Goal: Task Accomplishment & Management: Manage account settings

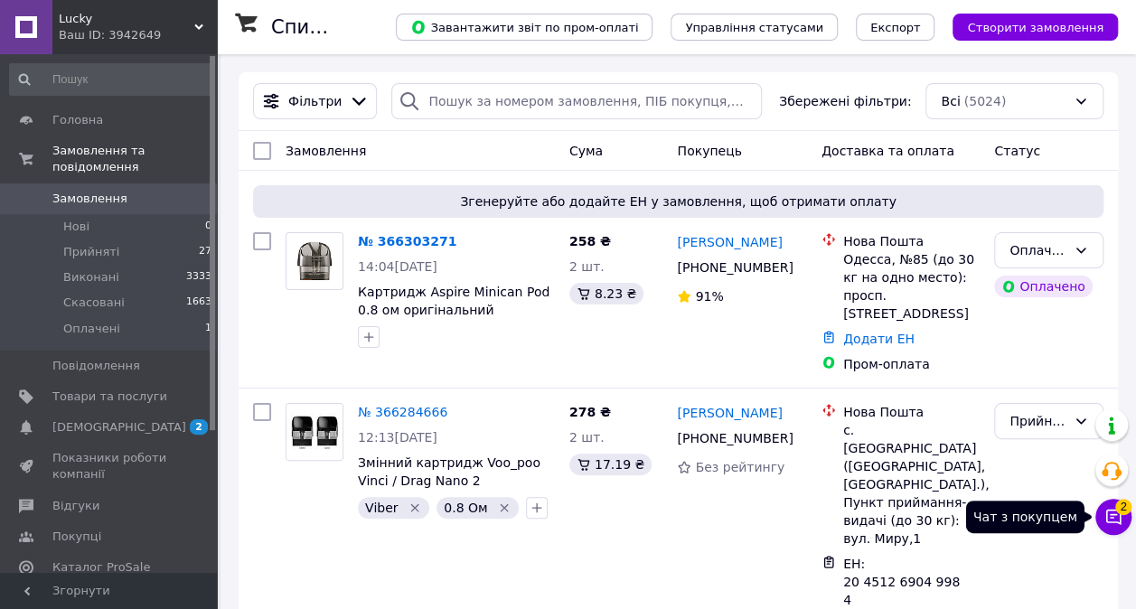
click at [1117, 520] on icon at bounding box center [1113, 517] width 18 height 18
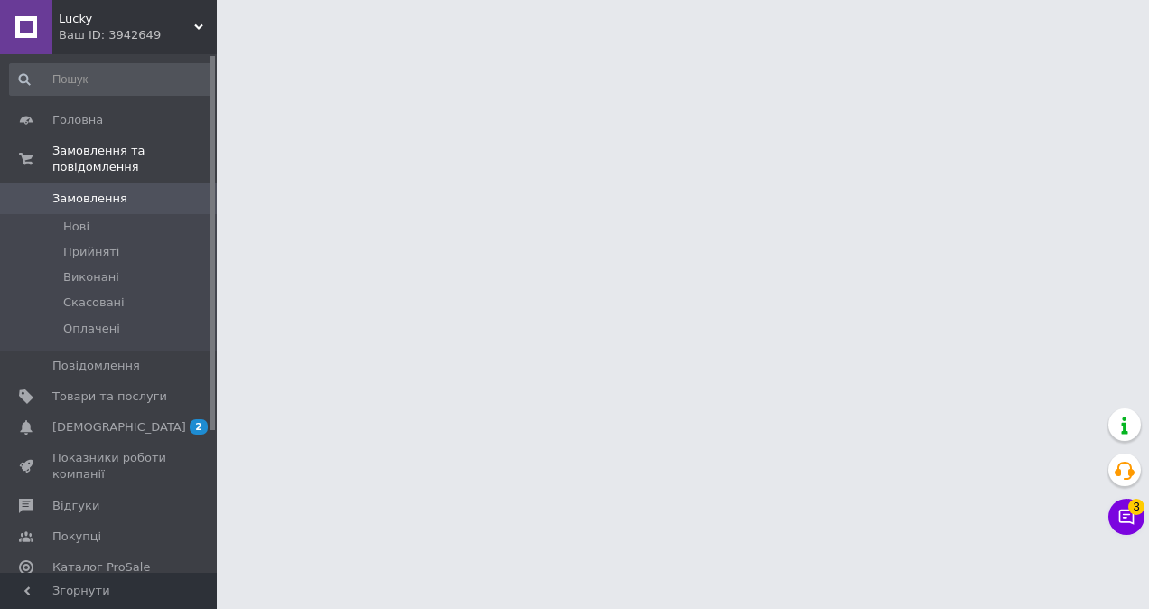
click at [1135, 524] on icon at bounding box center [1127, 517] width 18 height 18
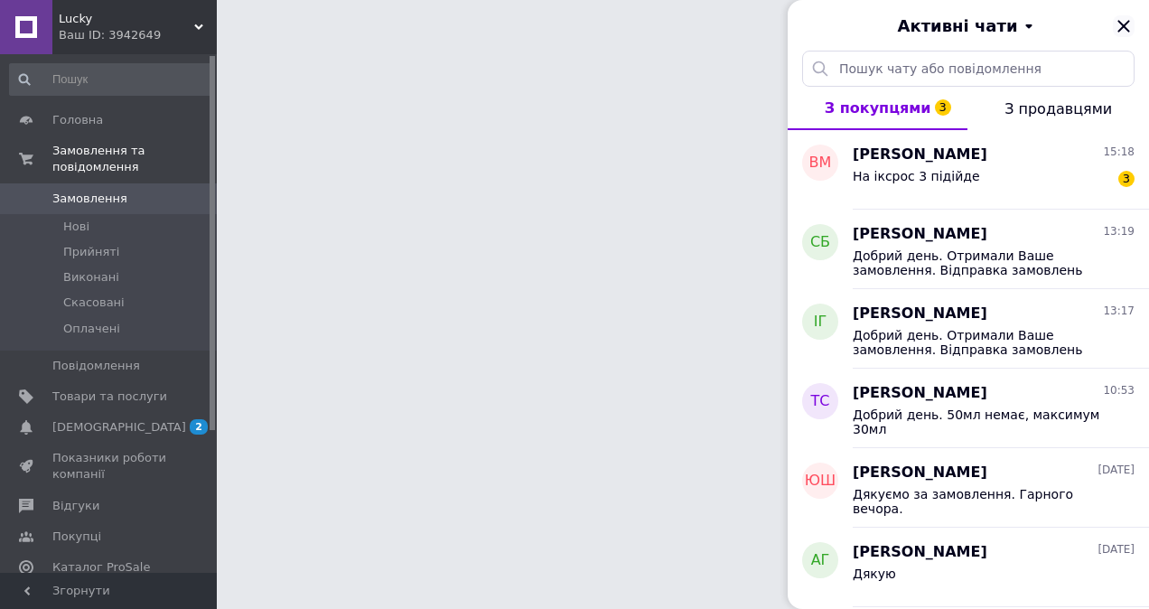
click at [1127, 25] on icon "Закрити" at bounding box center [1124, 26] width 22 height 22
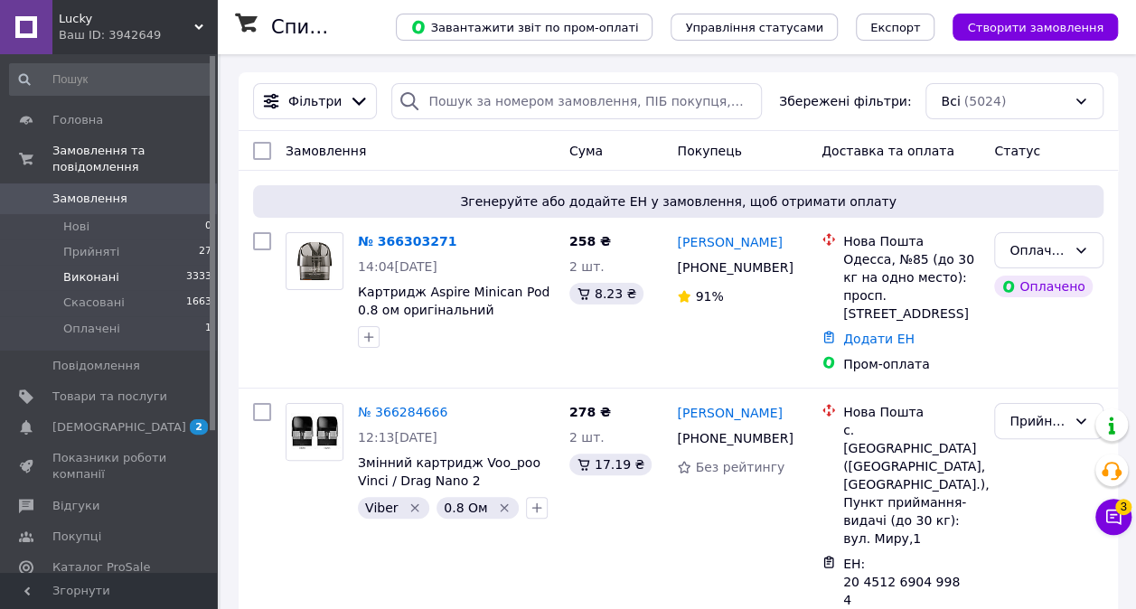
drag, startPoint x: 159, startPoint y: 231, endPoint x: 175, endPoint y: 262, distance: 34.8
click at [160, 239] on li "Прийняті 27" at bounding box center [111, 251] width 222 height 25
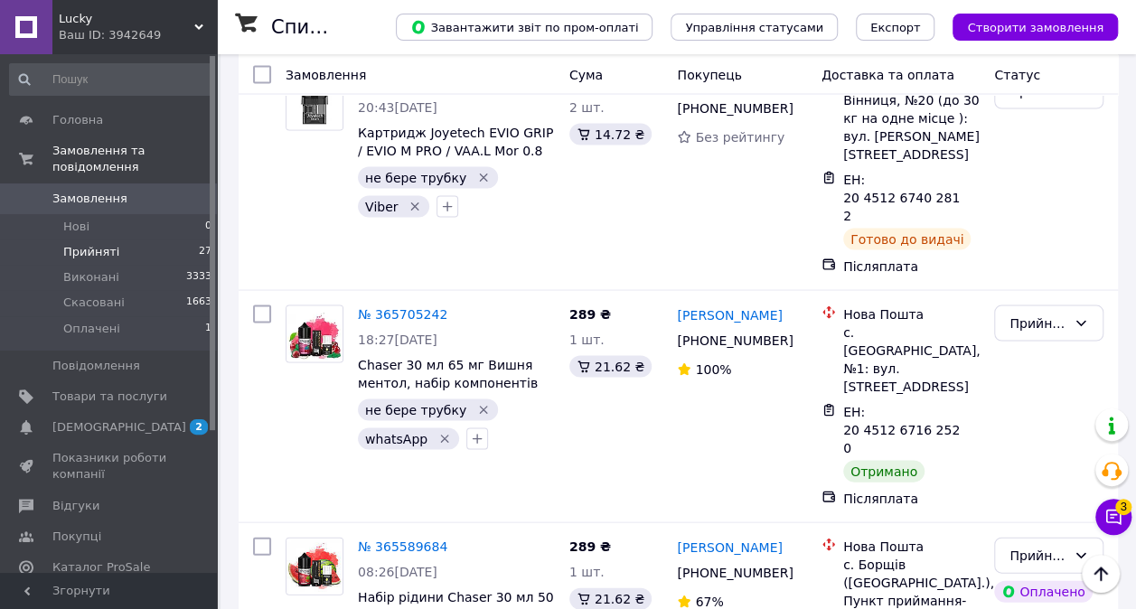
scroll to position [5060, 0]
click at [100, 321] on span "Оплачені" at bounding box center [91, 329] width 57 height 16
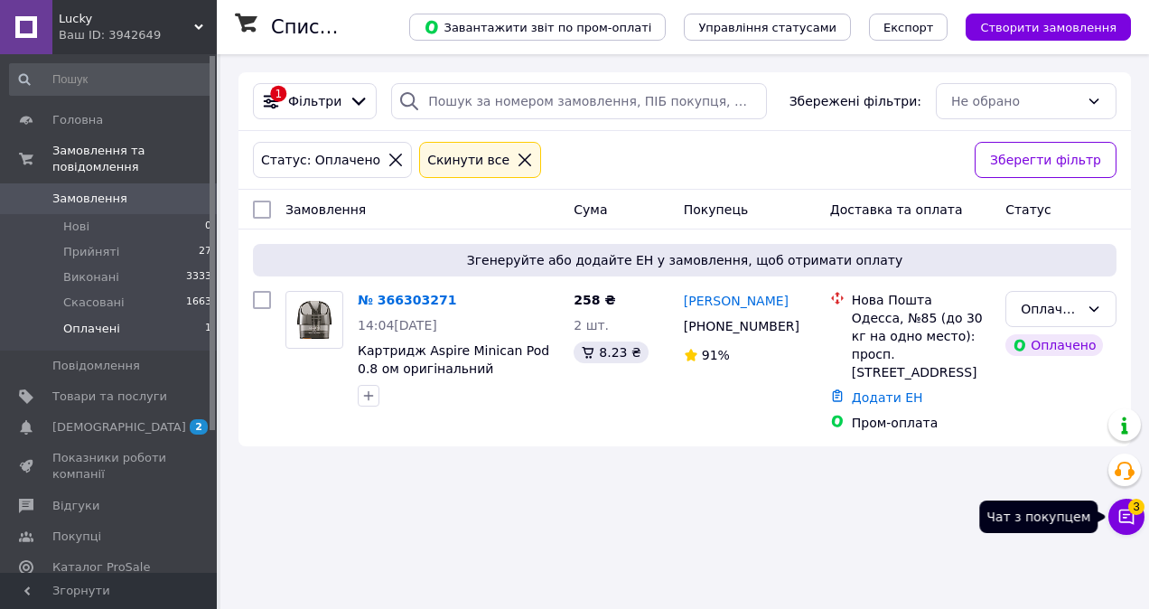
click at [1132, 520] on icon at bounding box center [1127, 517] width 18 height 18
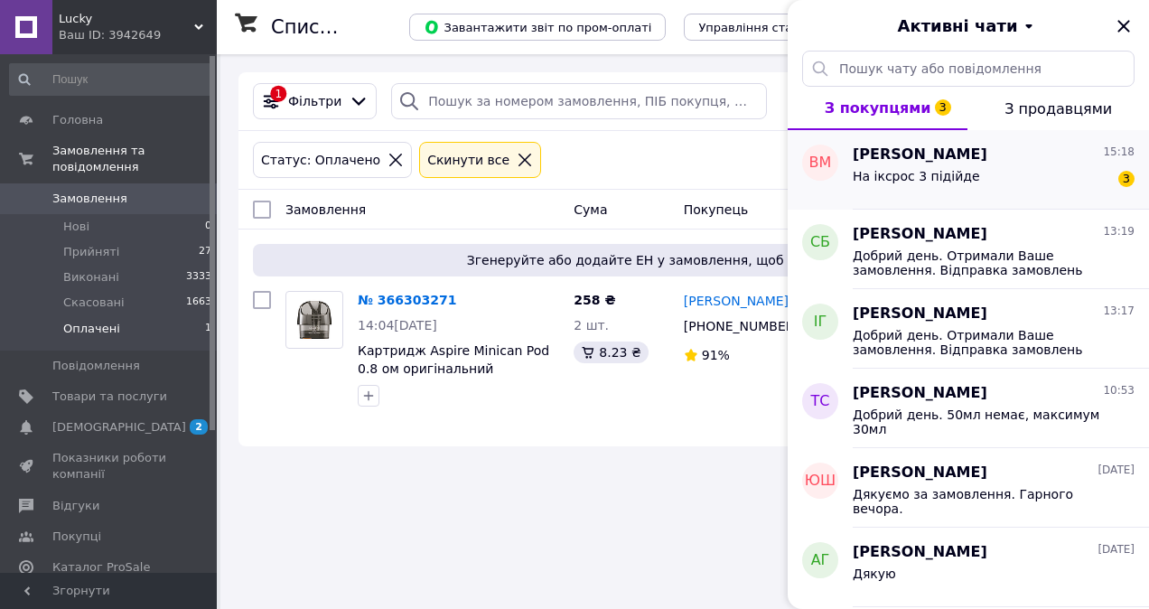
click at [1005, 173] on div "На іксрос 3 підійде 3" at bounding box center [994, 179] width 282 height 29
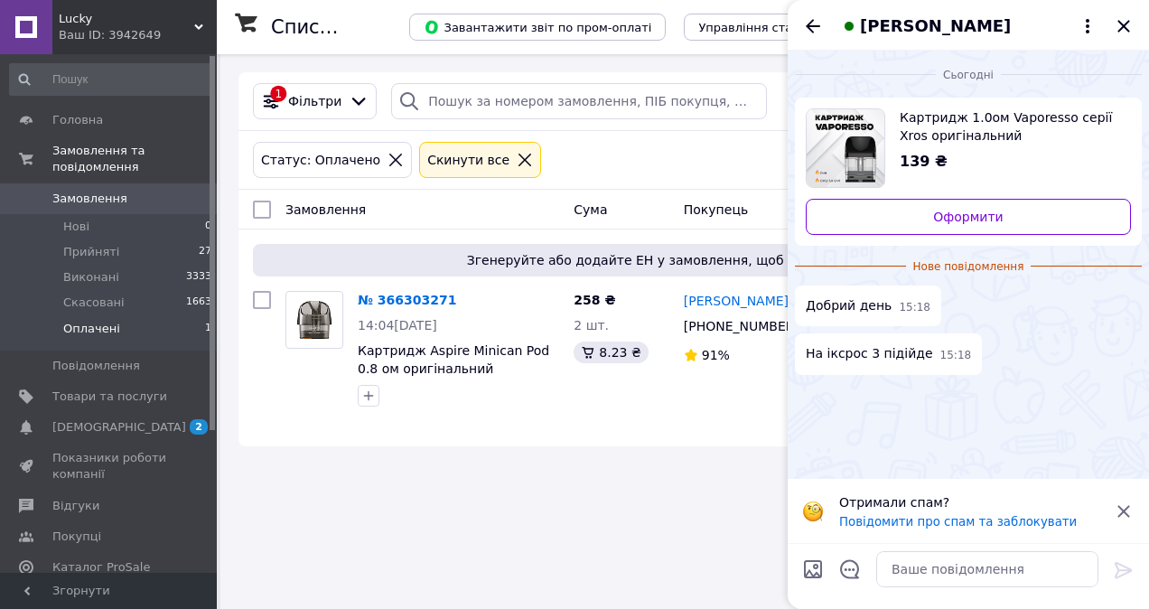
click at [1127, 504] on icon at bounding box center [1124, 512] width 22 height 22
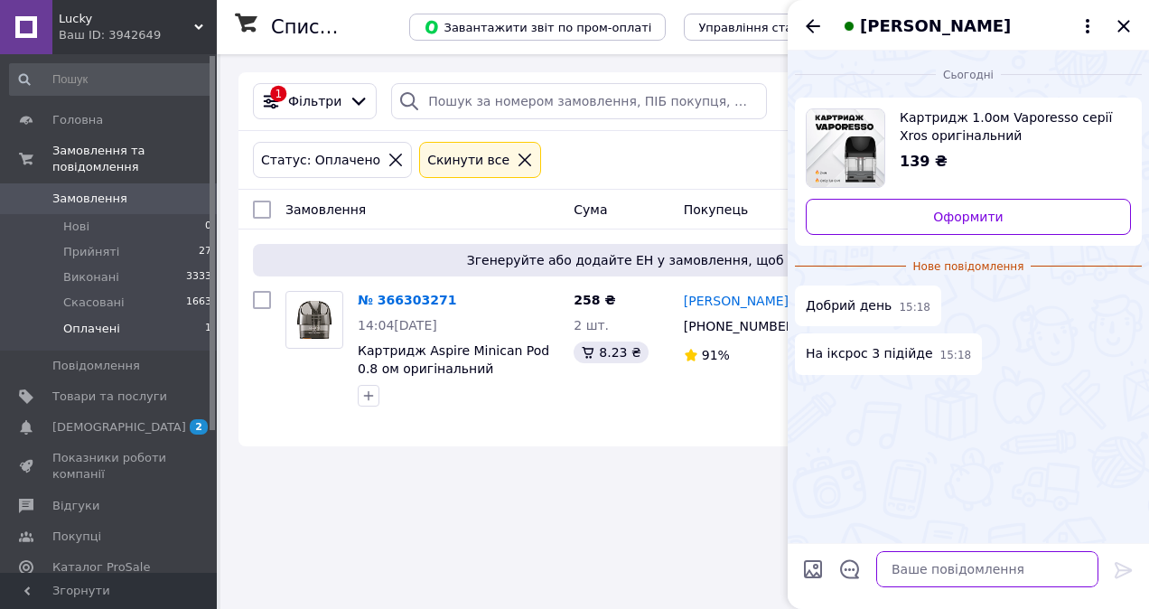
click at [997, 572] on textarea at bounding box center [987, 569] width 222 height 36
type textarea "Добрий день"
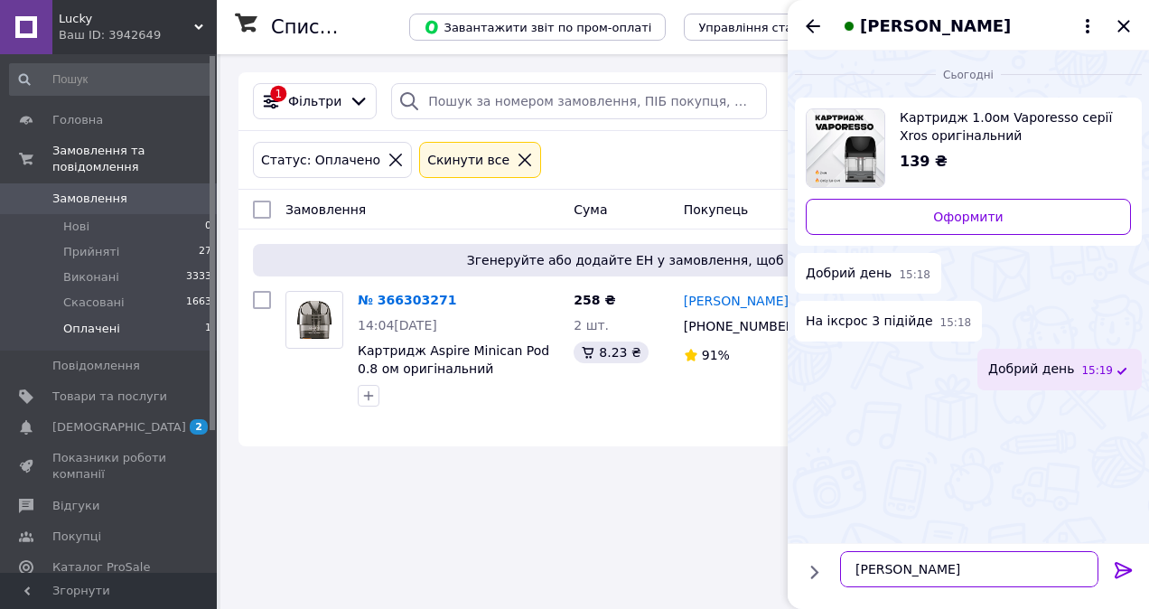
type textarea "Так"
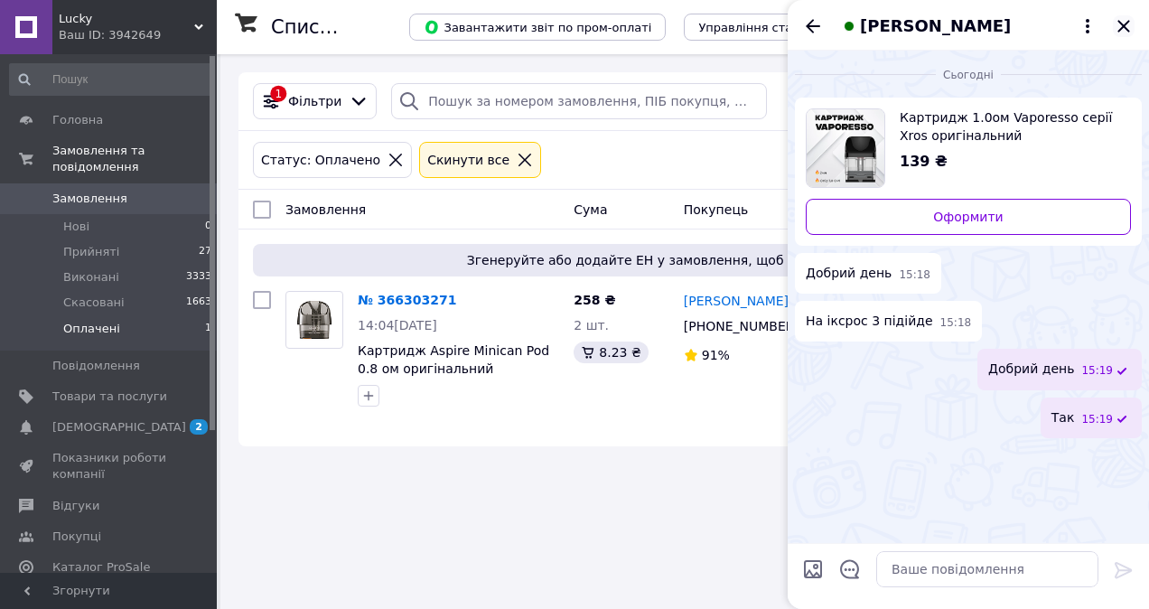
click at [1123, 29] on icon "Закрити" at bounding box center [1124, 26] width 22 height 22
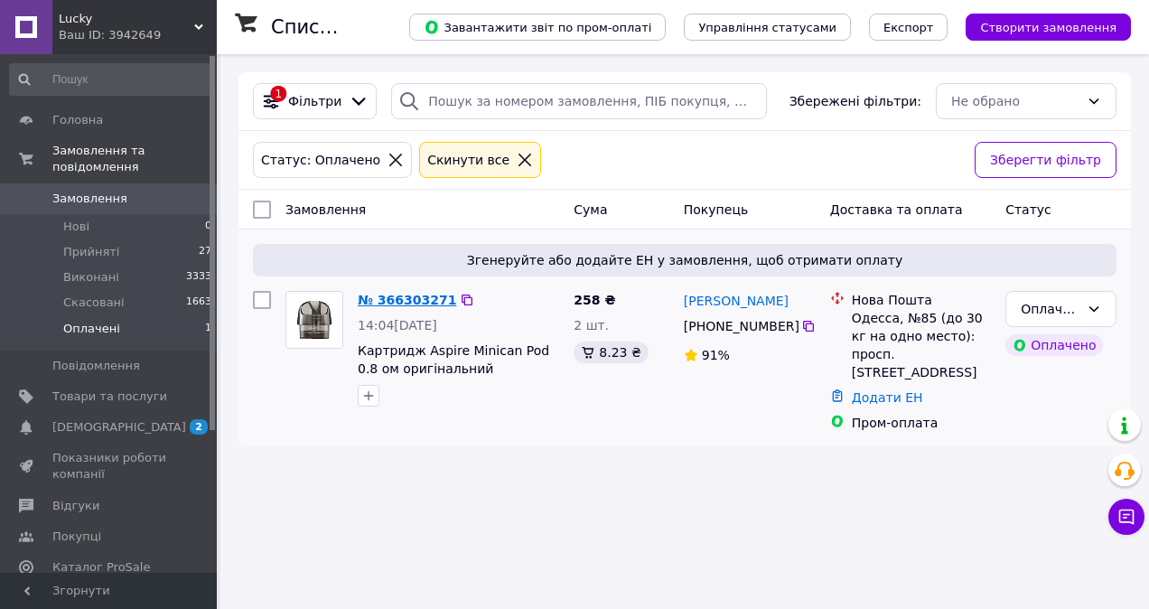
click at [376, 301] on link "№ 366303271" at bounding box center [407, 300] width 98 height 14
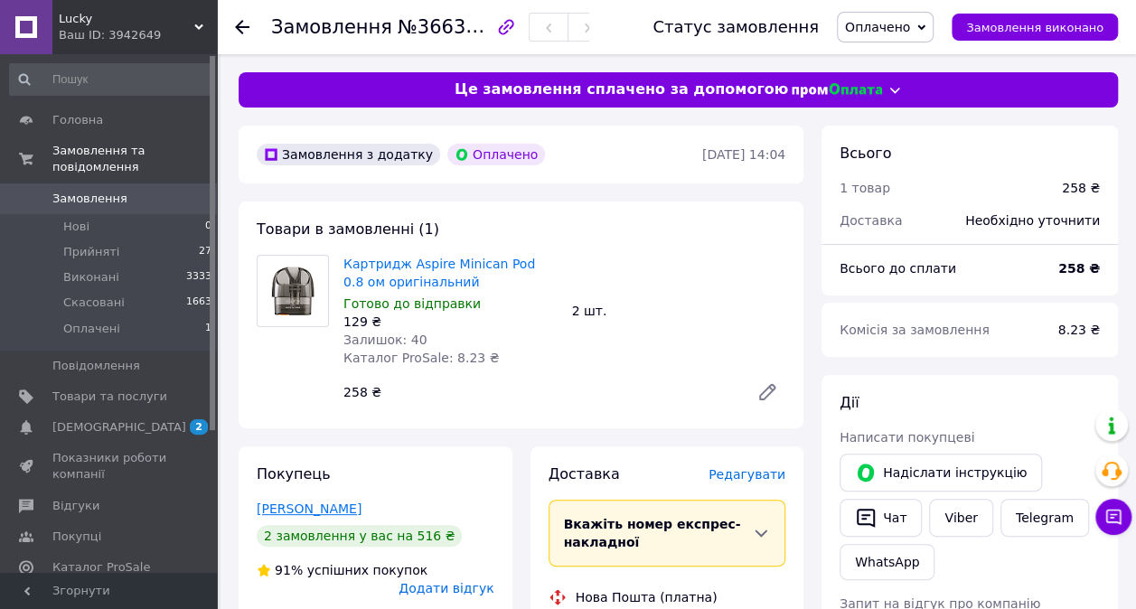
click at [314, 510] on link "[PERSON_NAME]" at bounding box center [309, 508] width 105 height 14
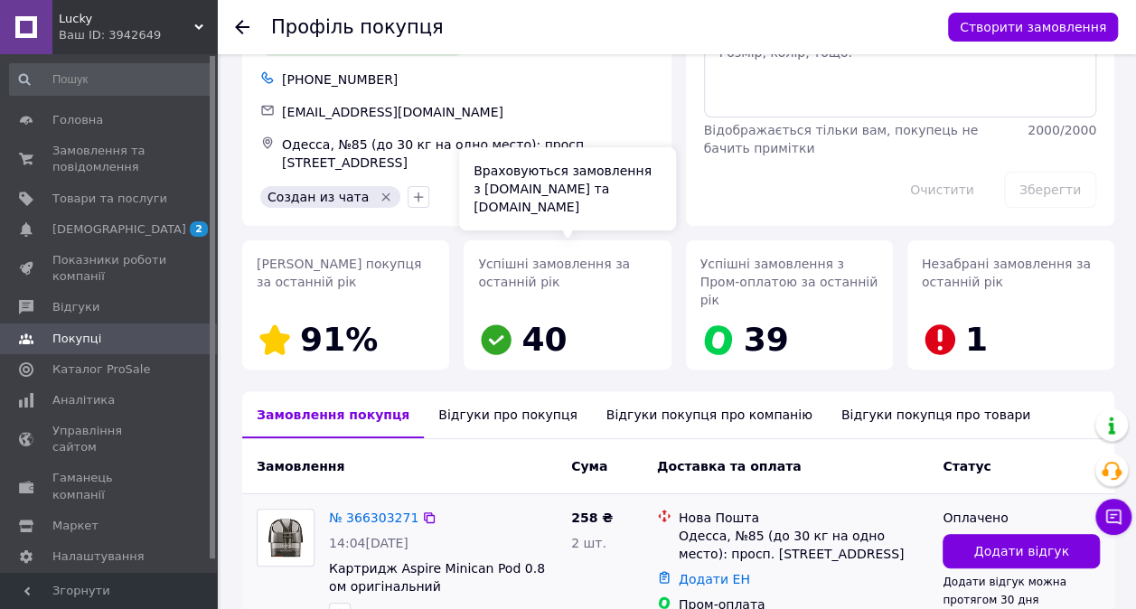
scroll to position [181, 0]
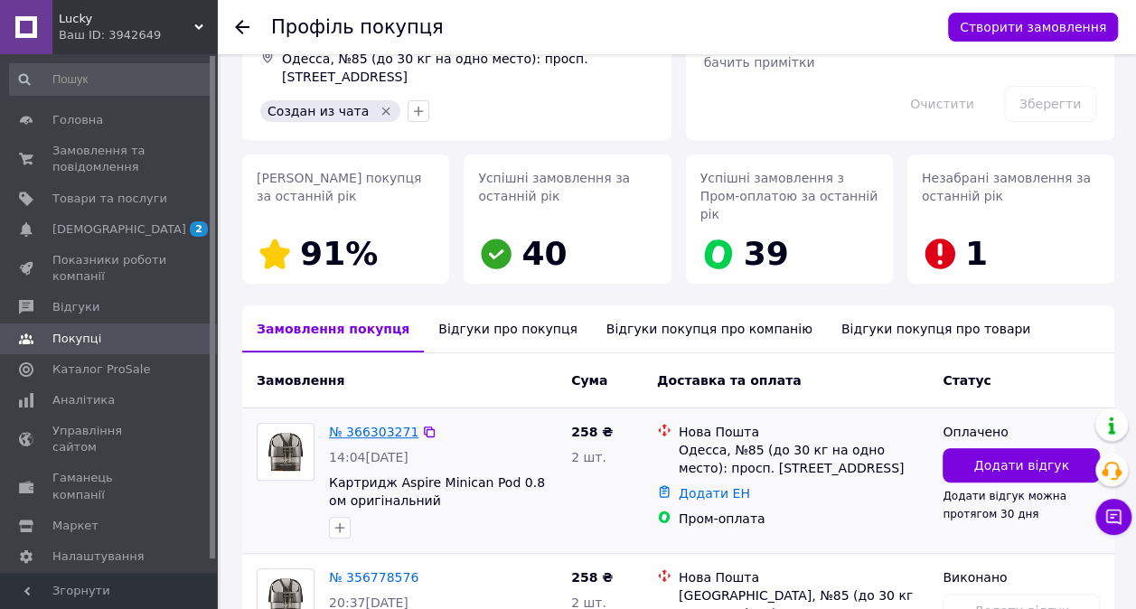
click at [374, 425] on link "№ 366303271" at bounding box center [373, 432] width 89 height 14
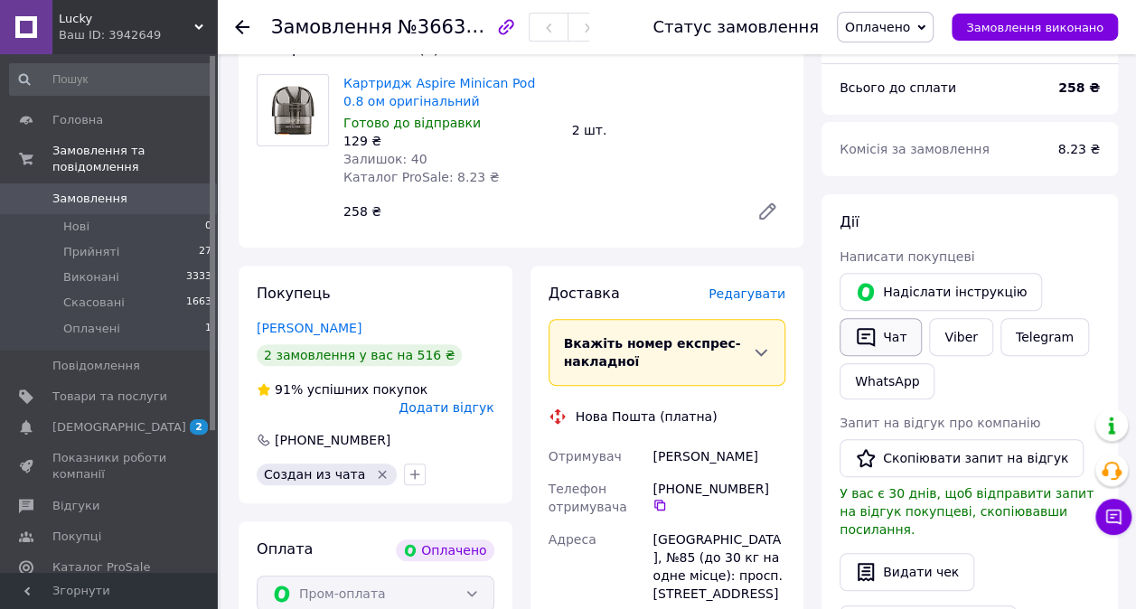
scroll to position [633, 0]
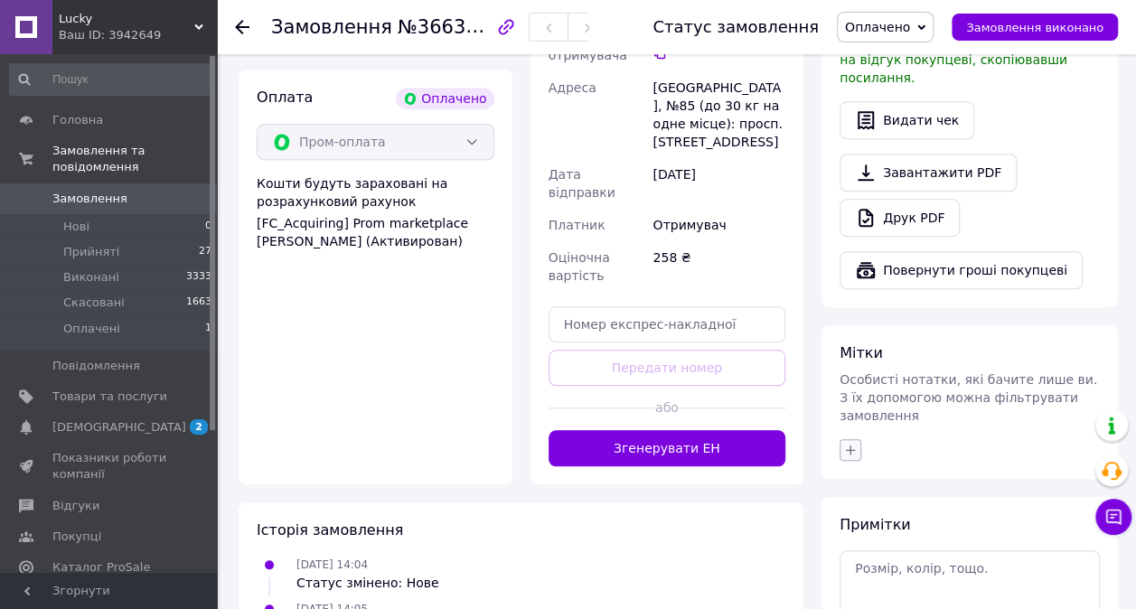
click at [857, 439] on button "button" at bounding box center [850, 450] width 22 height 22
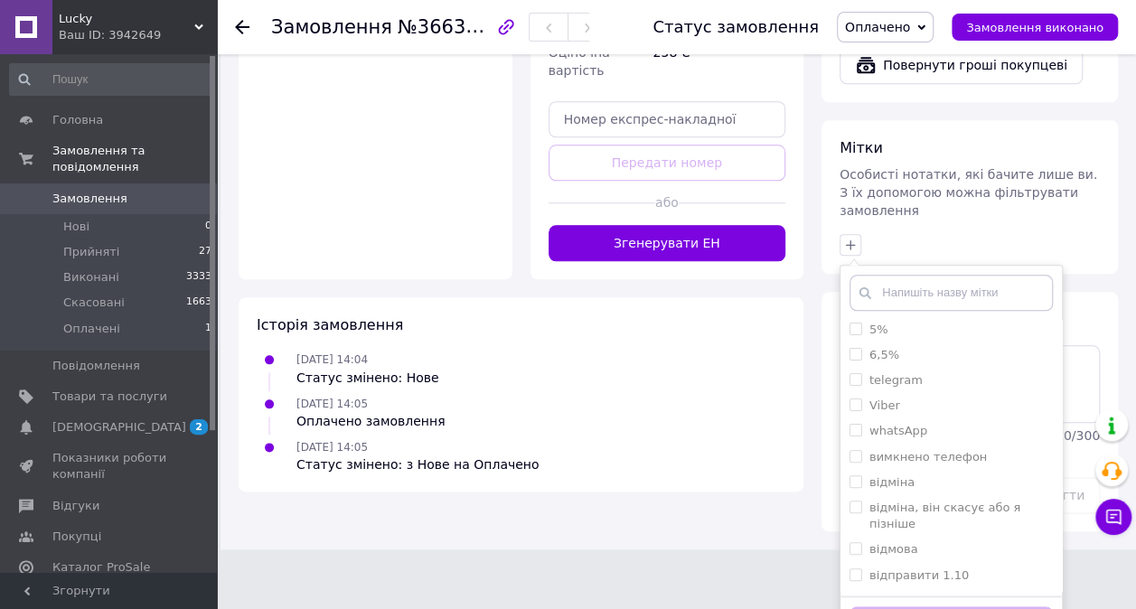
scroll to position [361, 0]
click at [930, 370] on div "whatsApp" at bounding box center [950, 378] width 203 height 16
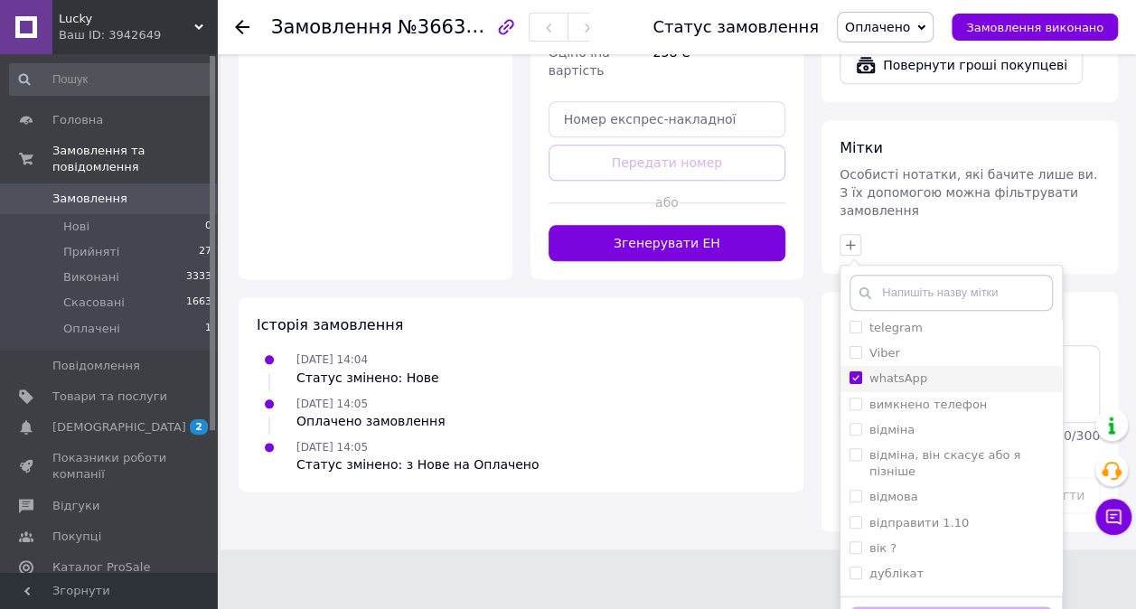
checkbox input "true"
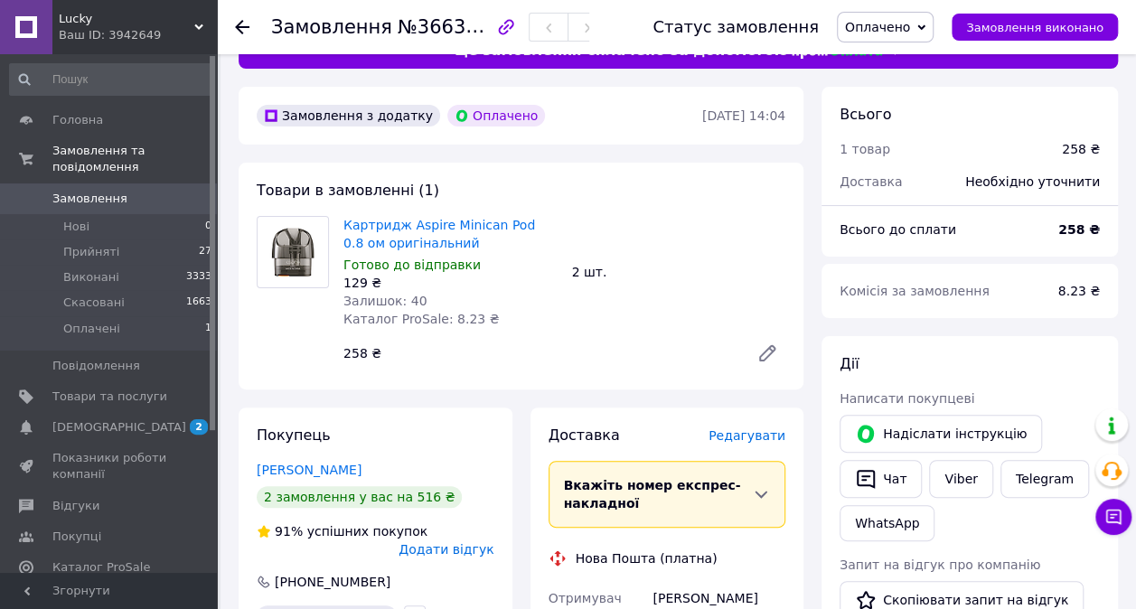
scroll to position [0, 0]
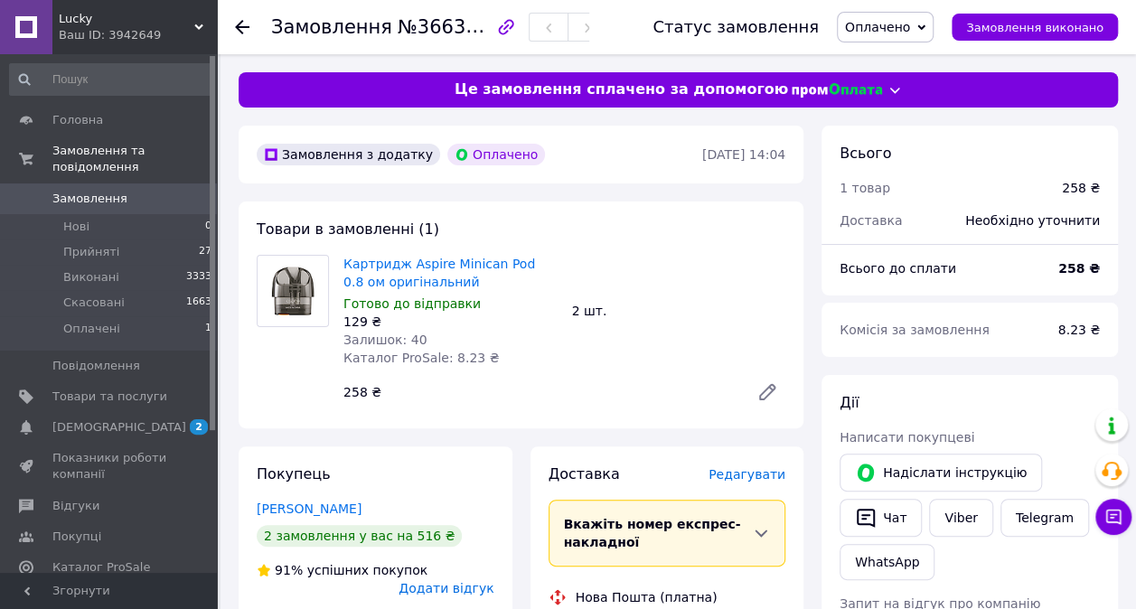
click at [914, 39] on span "Оплачено" at bounding box center [885, 27] width 97 height 31
click at [914, 61] on li "Прийнято" at bounding box center [885, 63] width 95 height 27
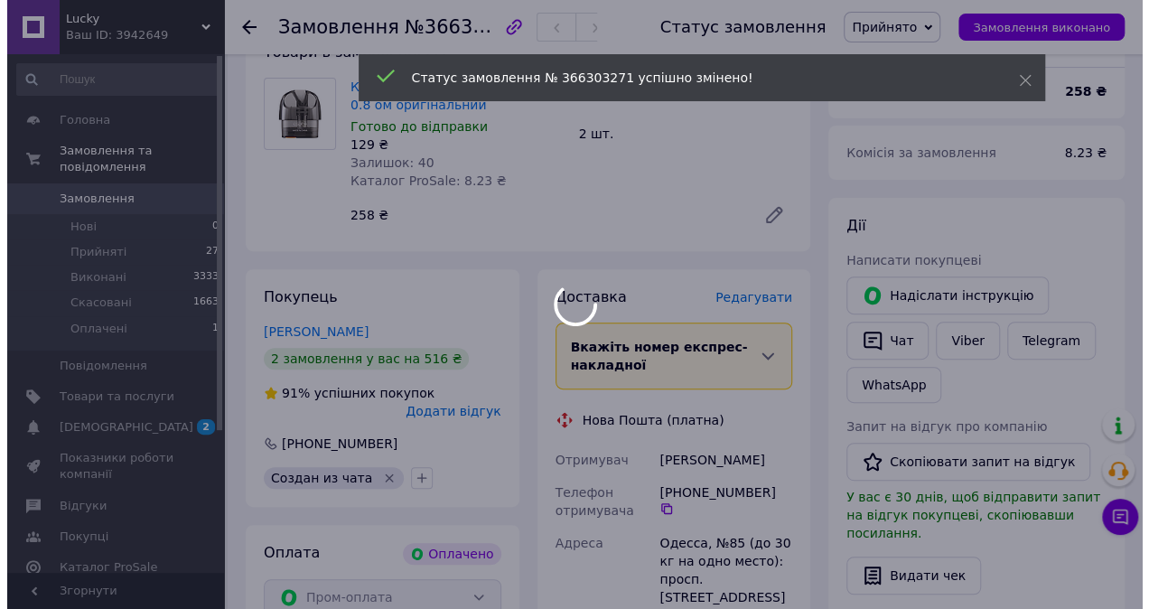
scroll to position [181, 0]
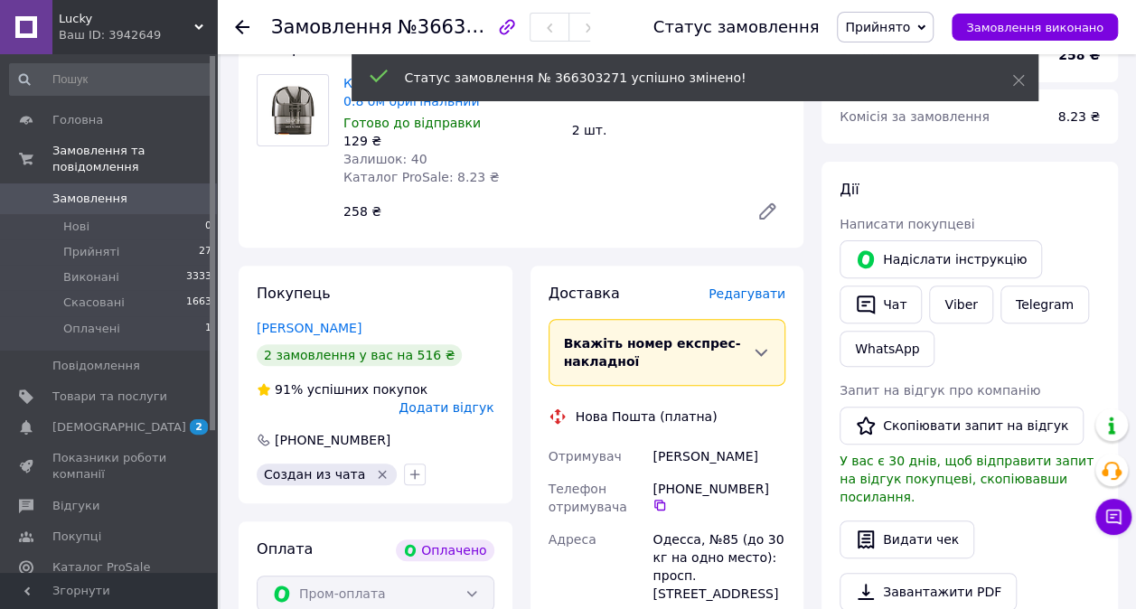
click at [764, 286] on span "Редагувати" at bounding box center [746, 293] width 77 height 14
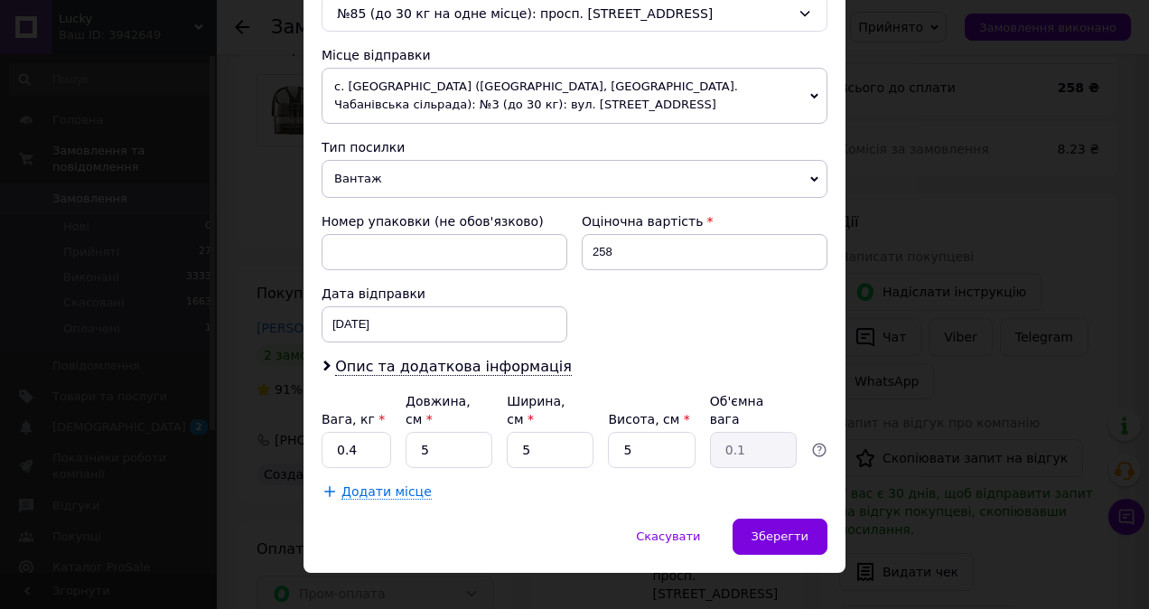
scroll to position [601, 0]
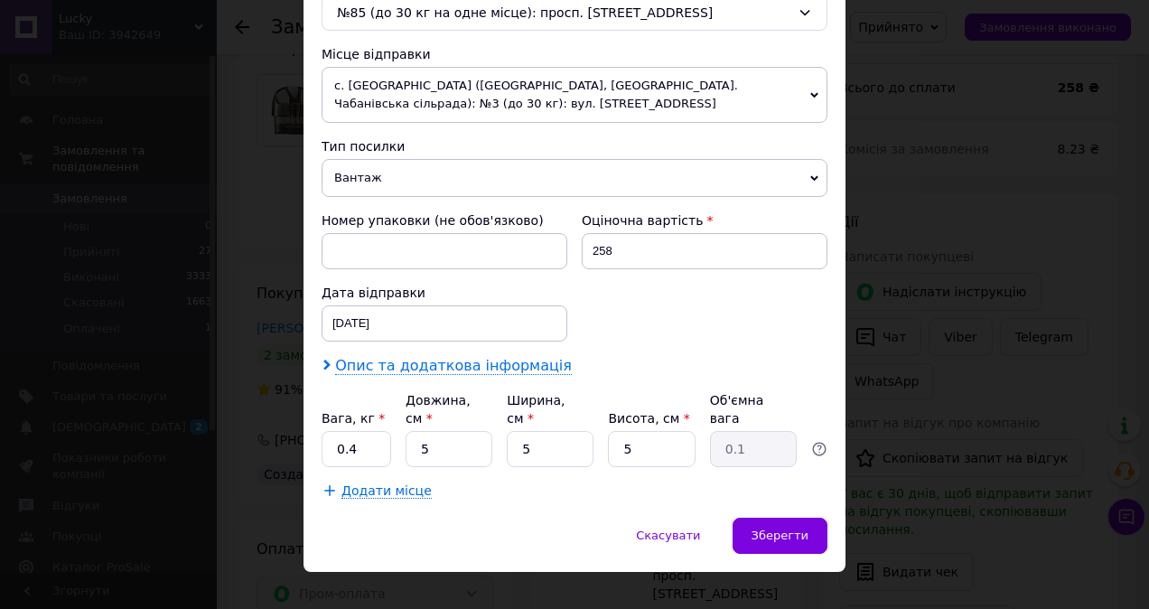
click at [393, 357] on span "Опис та додаткова інформація" at bounding box center [453, 366] width 237 height 18
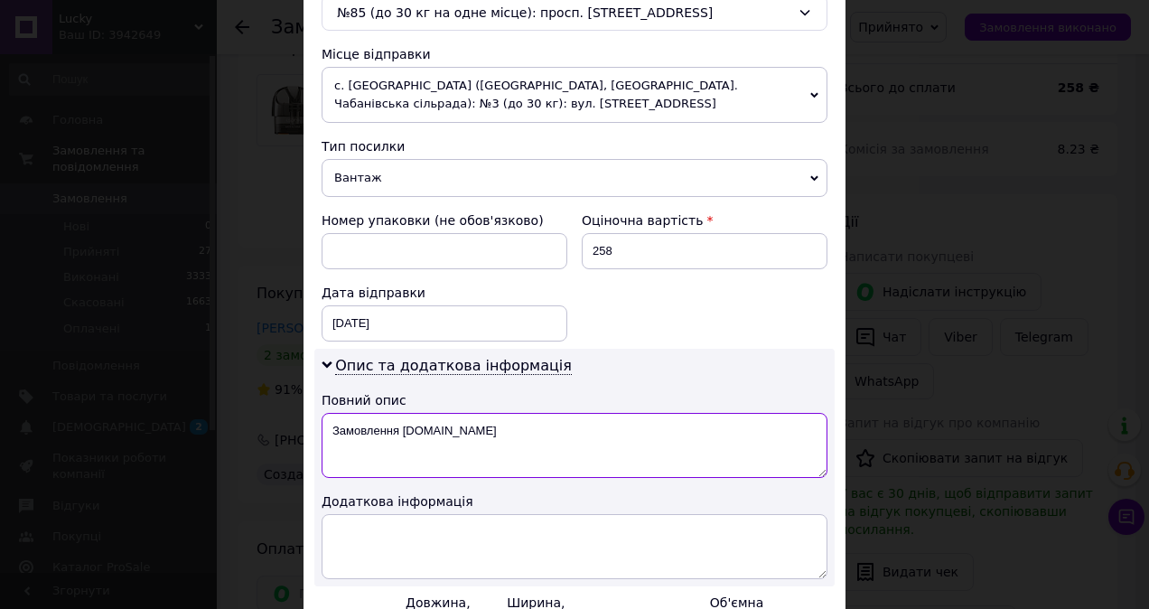
drag, startPoint x: 445, startPoint y: 428, endPoint x: 316, endPoint y: 439, distance: 129.7
click at [316, 437] on div "Опис та додаткова інформація Повний опис Замовлення [DOMAIN_NAME] Додаткова інф…" at bounding box center [574, 468] width 520 height 238
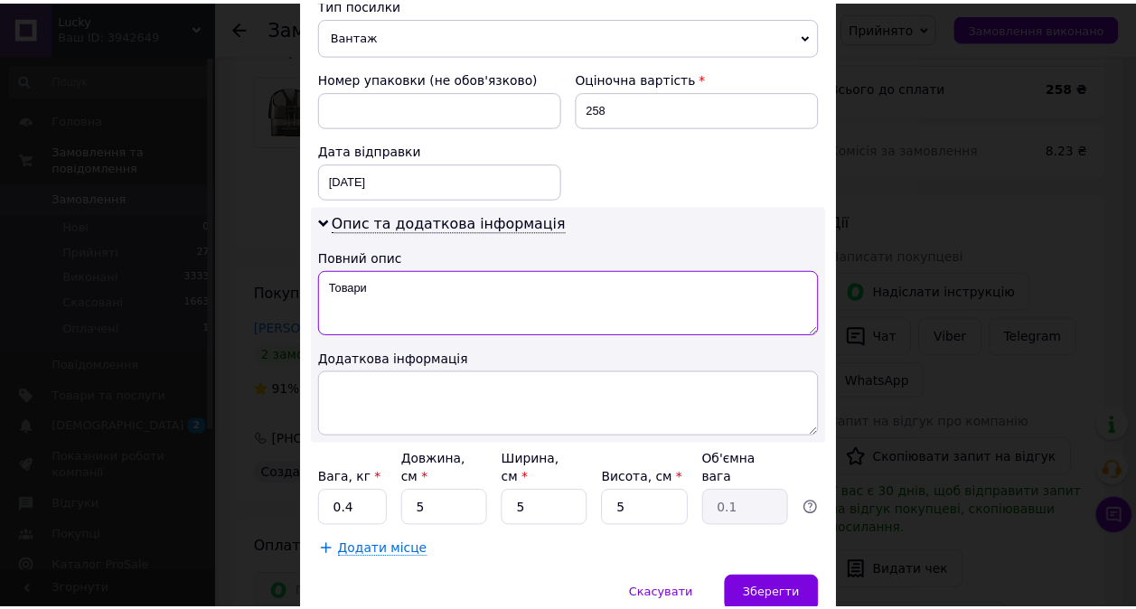
scroll to position [802, 0]
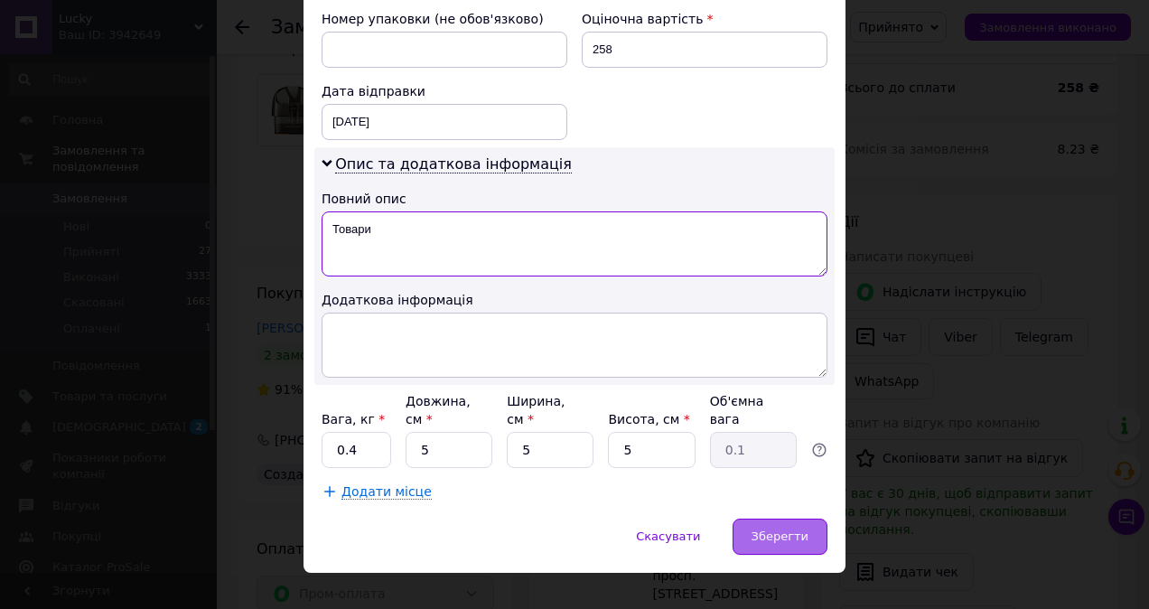
type textarea "Товари"
click at [755, 519] on div "Зберегти" at bounding box center [780, 537] width 95 height 36
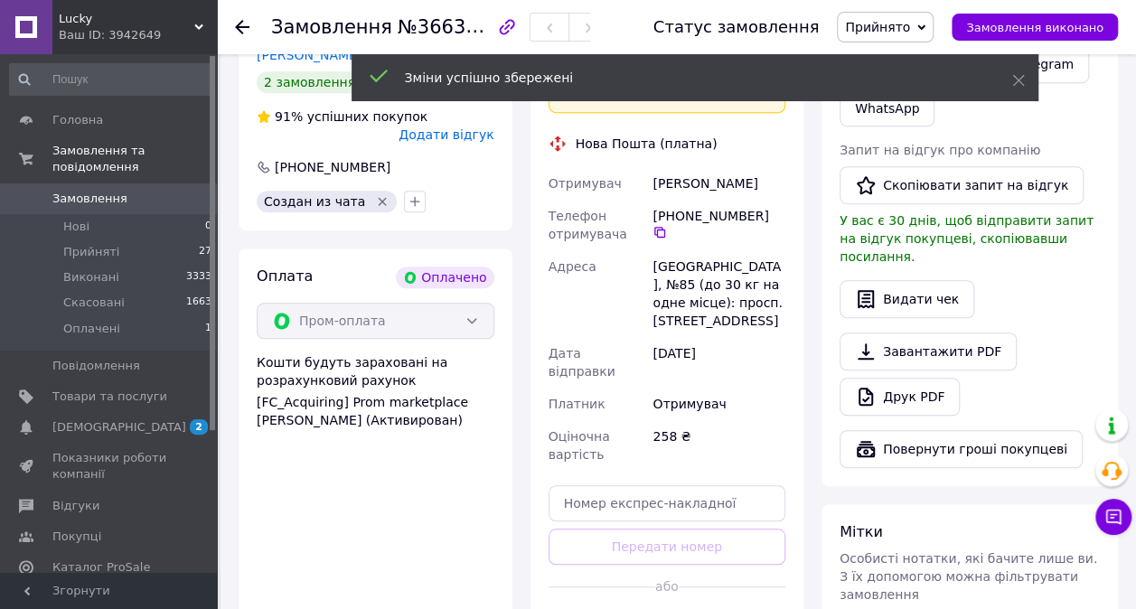
scroll to position [542, 0]
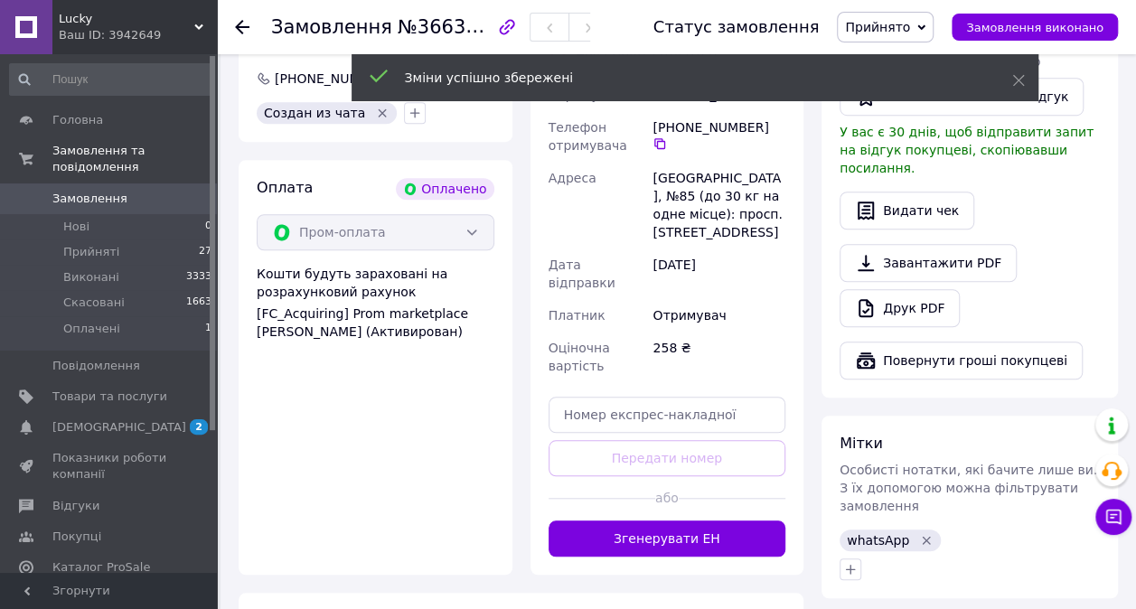
click at [755, 520] on button "Згенерувати ЕН" at bounding box center [667, 538] width 238 height 36
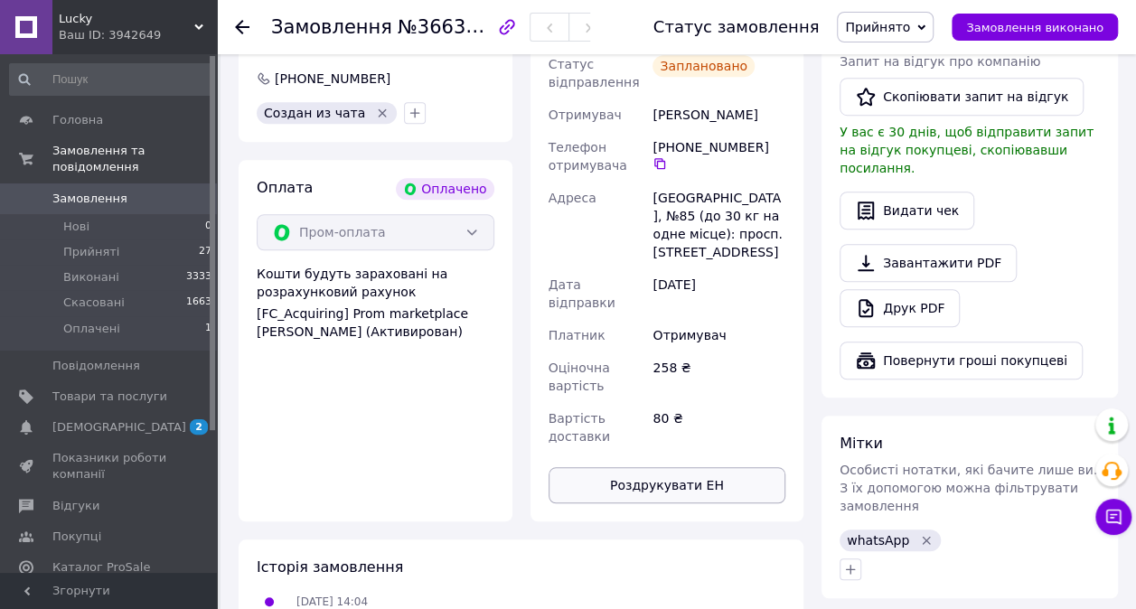
click at [735, 467] on button "Роздрукувати ЕН" at bounding box center [667, 485] width 238 height 36
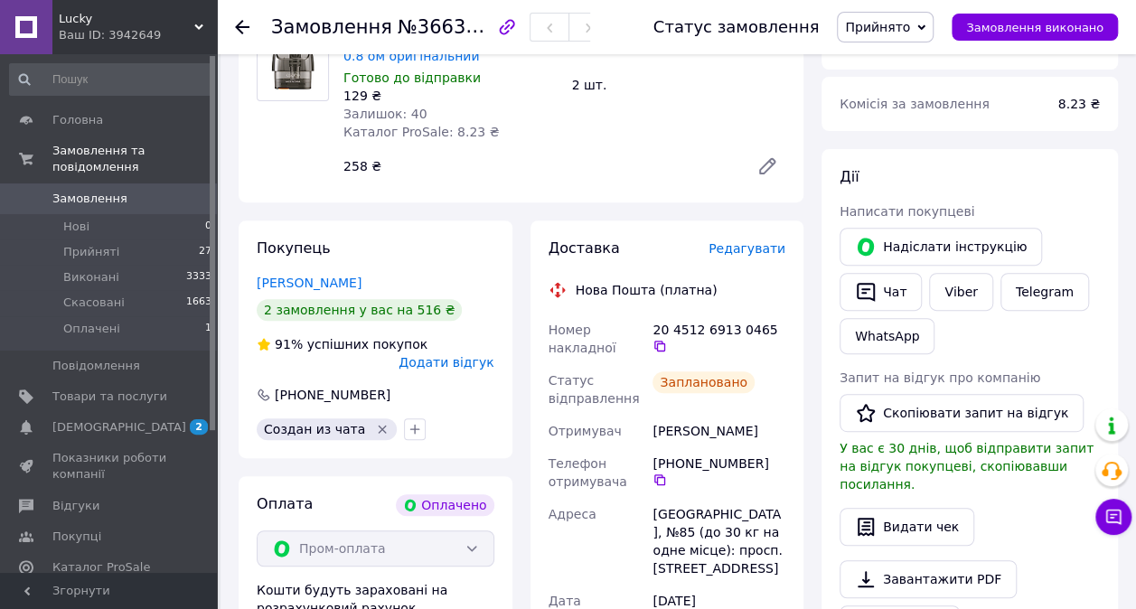
scroll to position [0, 0]
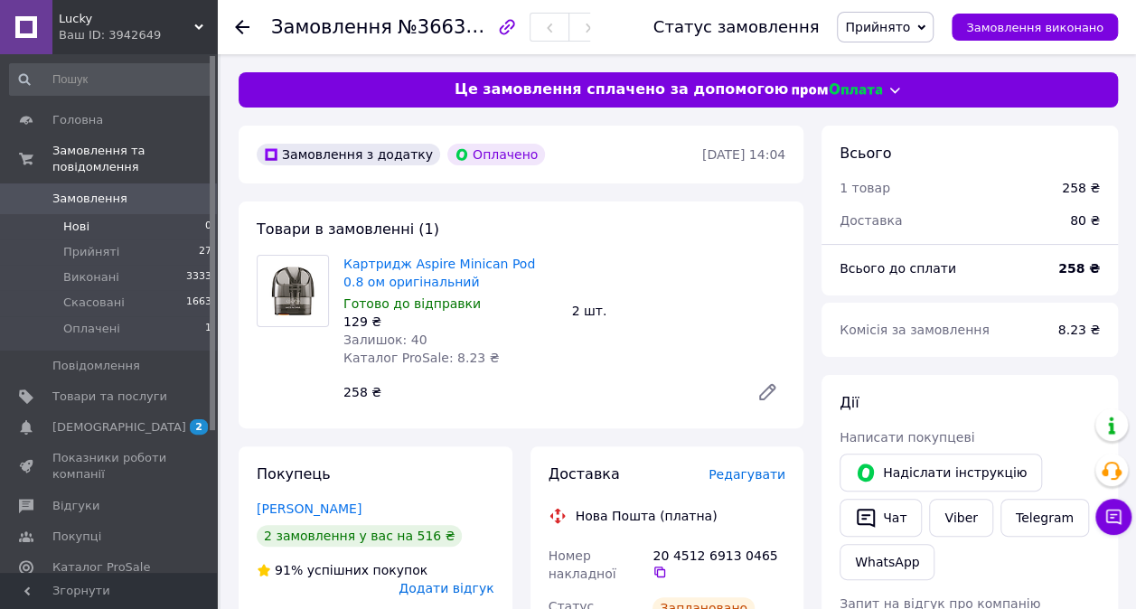
click at [71, 219] on span "Нові" at bounding box center [76, 227] width 26 height 16
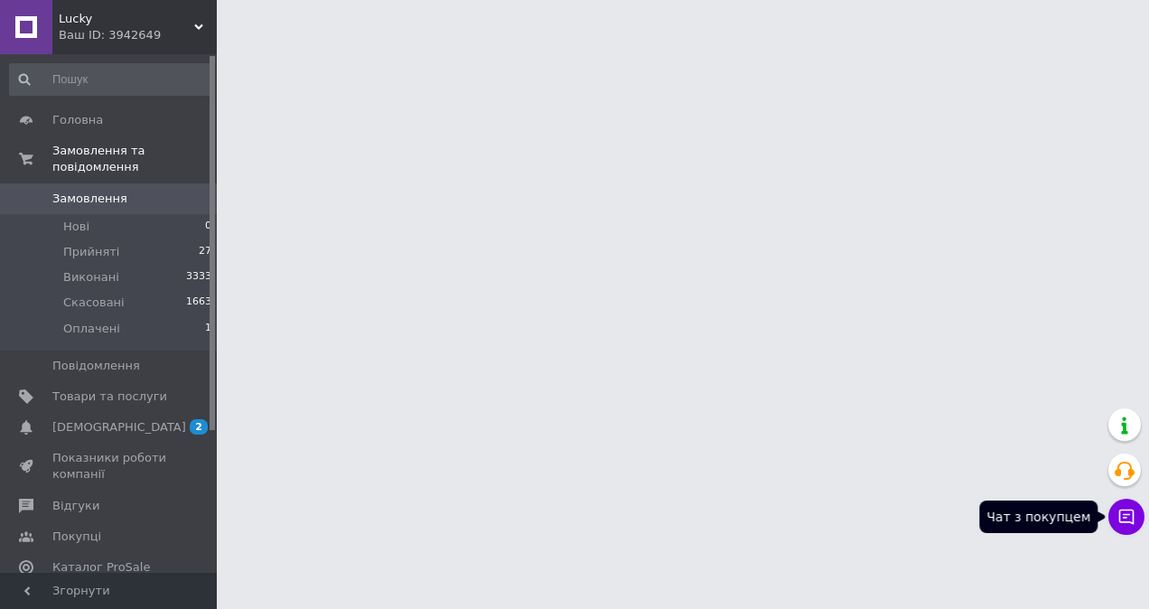
click at [1128, 525] on icon at bounding box center [1127, 517] width 18 height 18
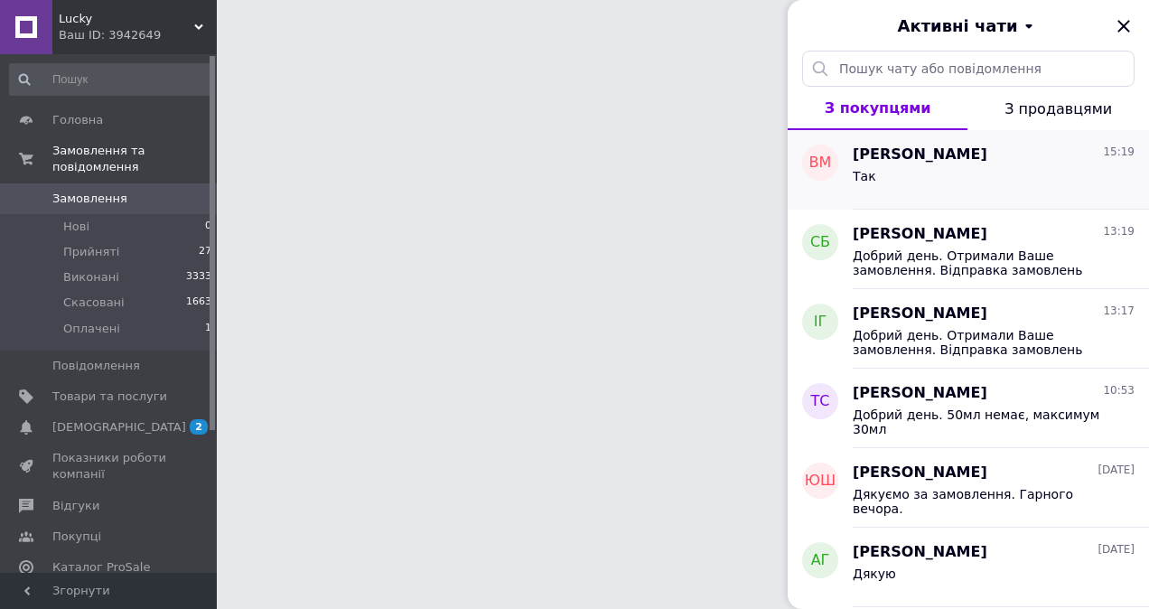
click at [1041, 181] on div "Так" at bounding box center [994, 179] width 282 height 29
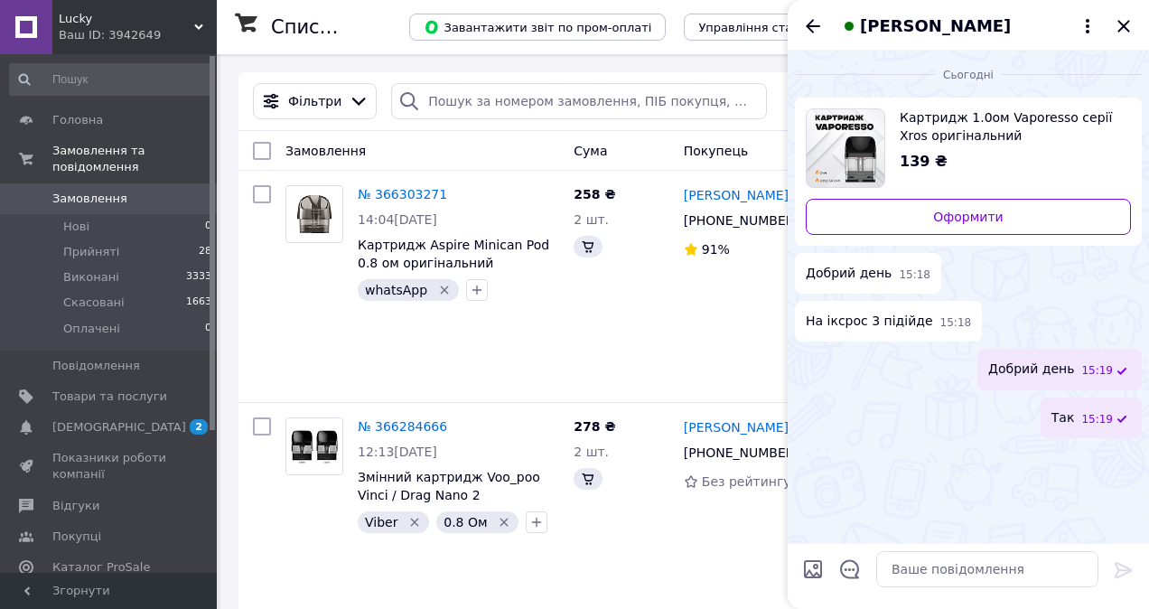
click at [907, 31] on span "[PERSON_NAME]" at bounding box center [935, 25] width 151 height 23
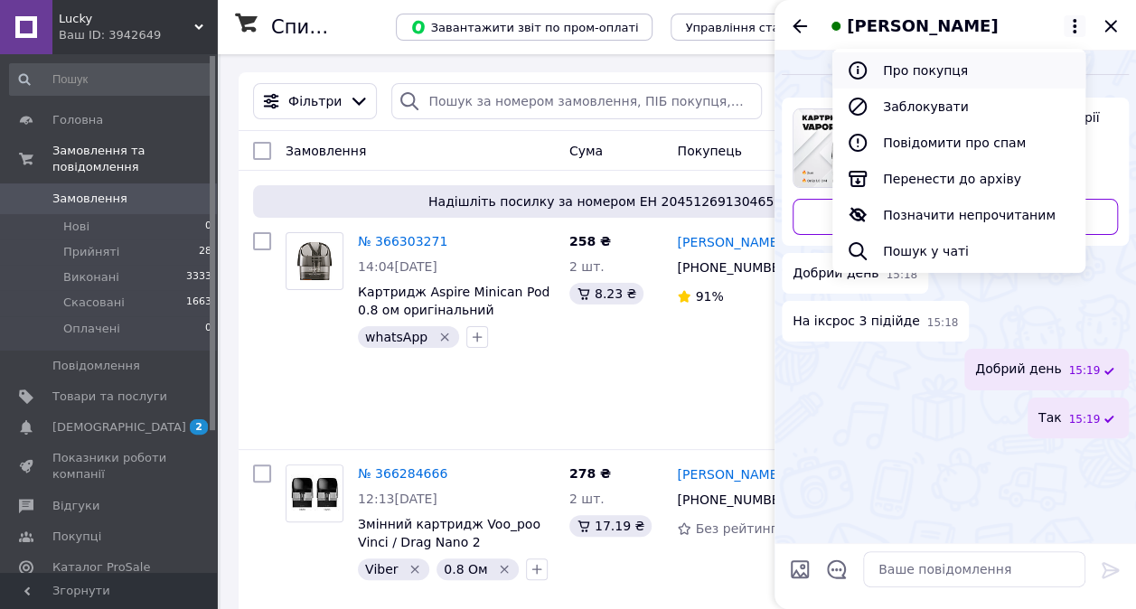
click at [908, 72] on button "Про покупця" at bounding box center [958, 70] width 253 height 36
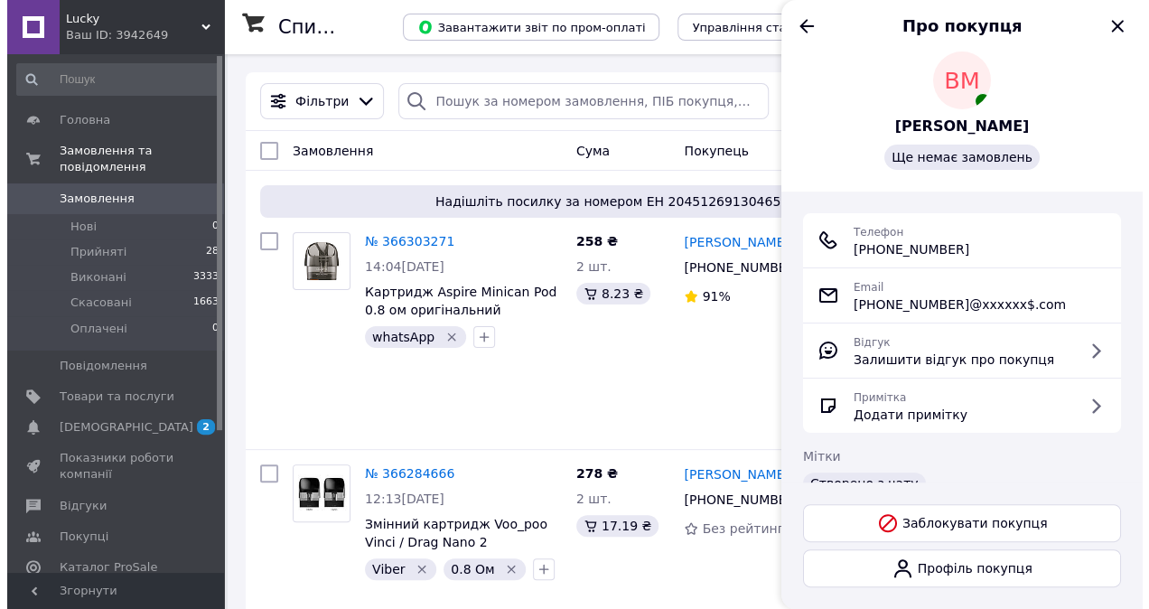
scroll to position [57, 0]
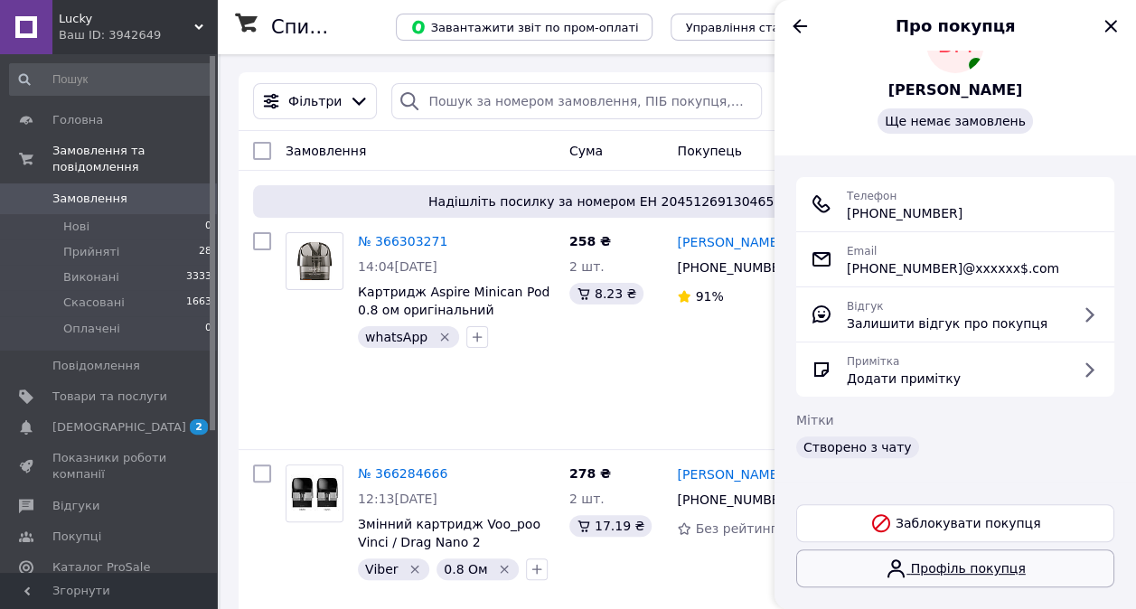
click at [813, 571] on link "Профіль покупця" at bounding box center [955, 568] width 318 height 38
click at [89, 214] on li "Нові 0" at bounding box center [111, 226] width 222 height 25
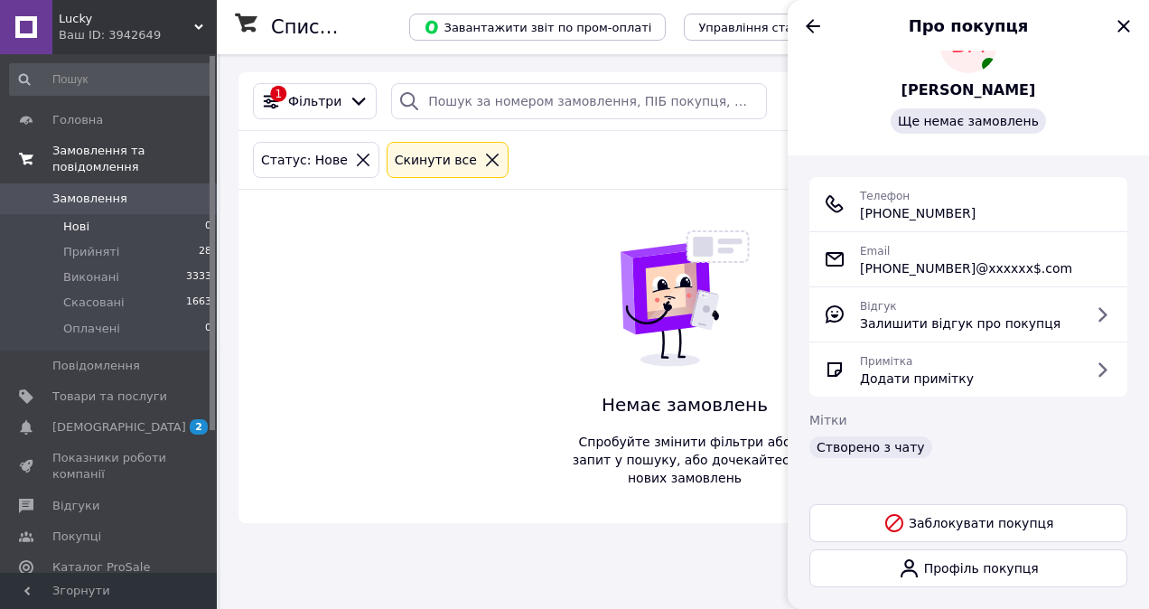
click at [108, 158] on span "Замовлення та повідомлення" at bounding box center [134, 159] width 164 height 33
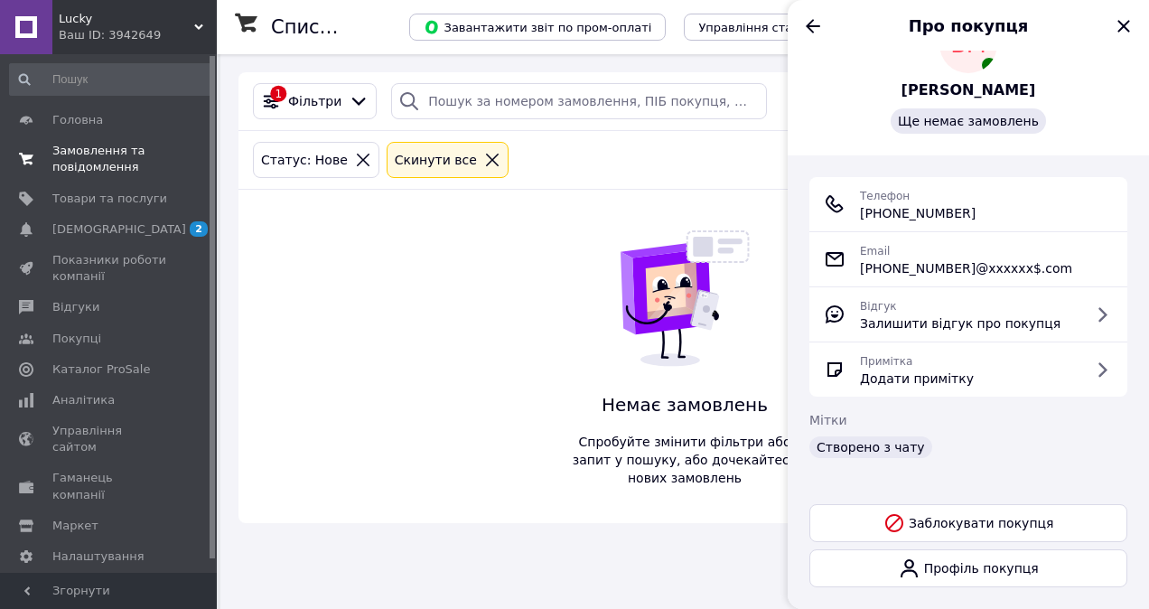
click at [66, 164] on span "Замовлення та повідомлення" at bounding box center [109, 159] width 115 height 33
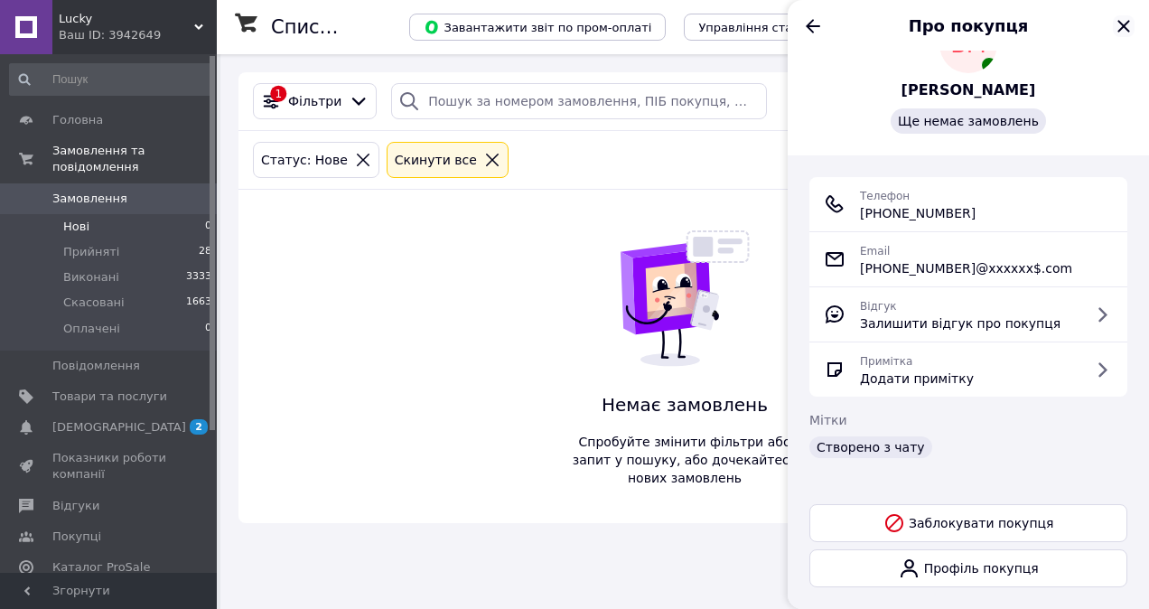
click at [1132, 28] on icon "Закрити" at bounding box center [1124, 26] width 22 height 22
